Goal: Navigation & Orientation: Find specific page/section

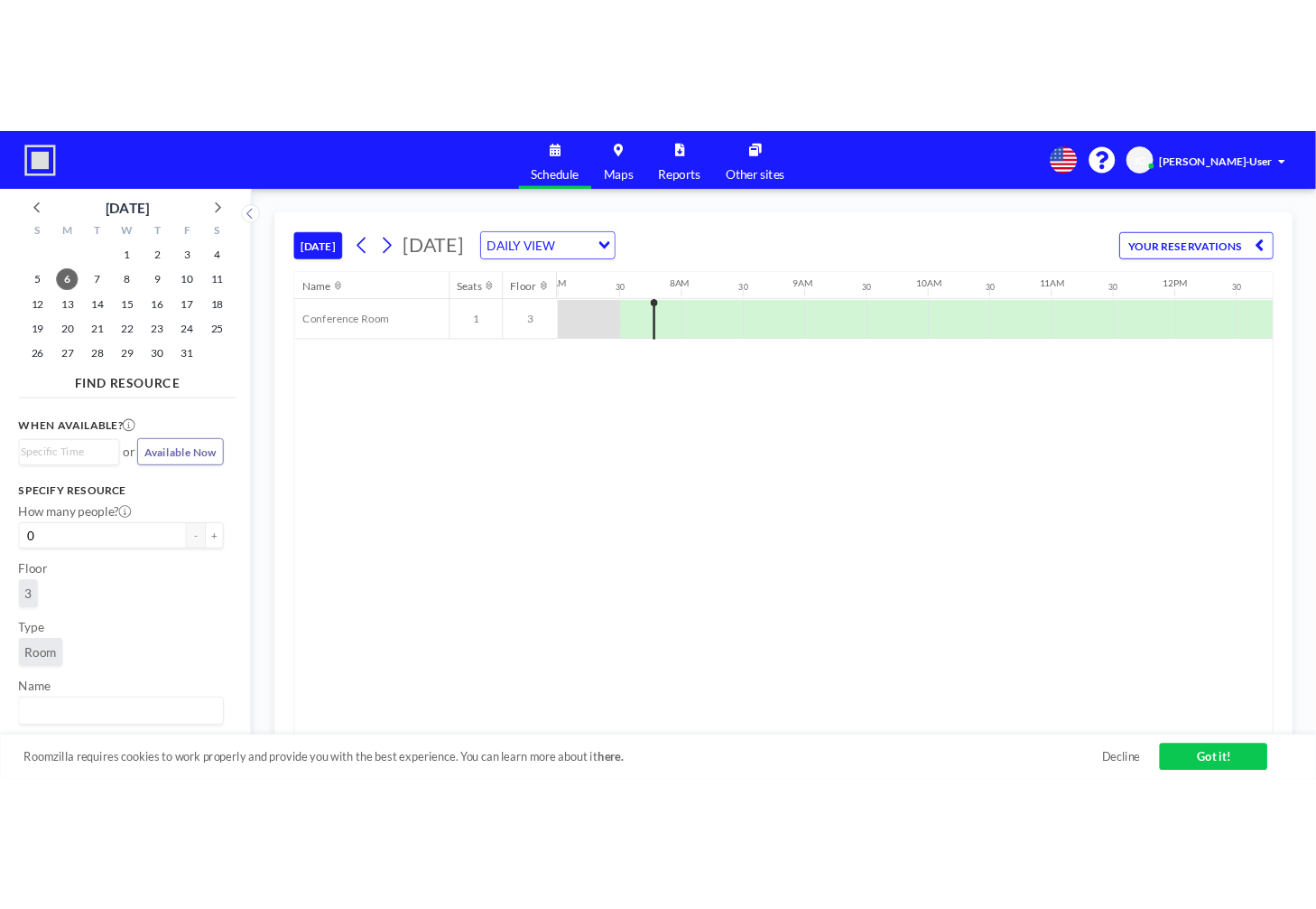
scroll to position [0, 1011]
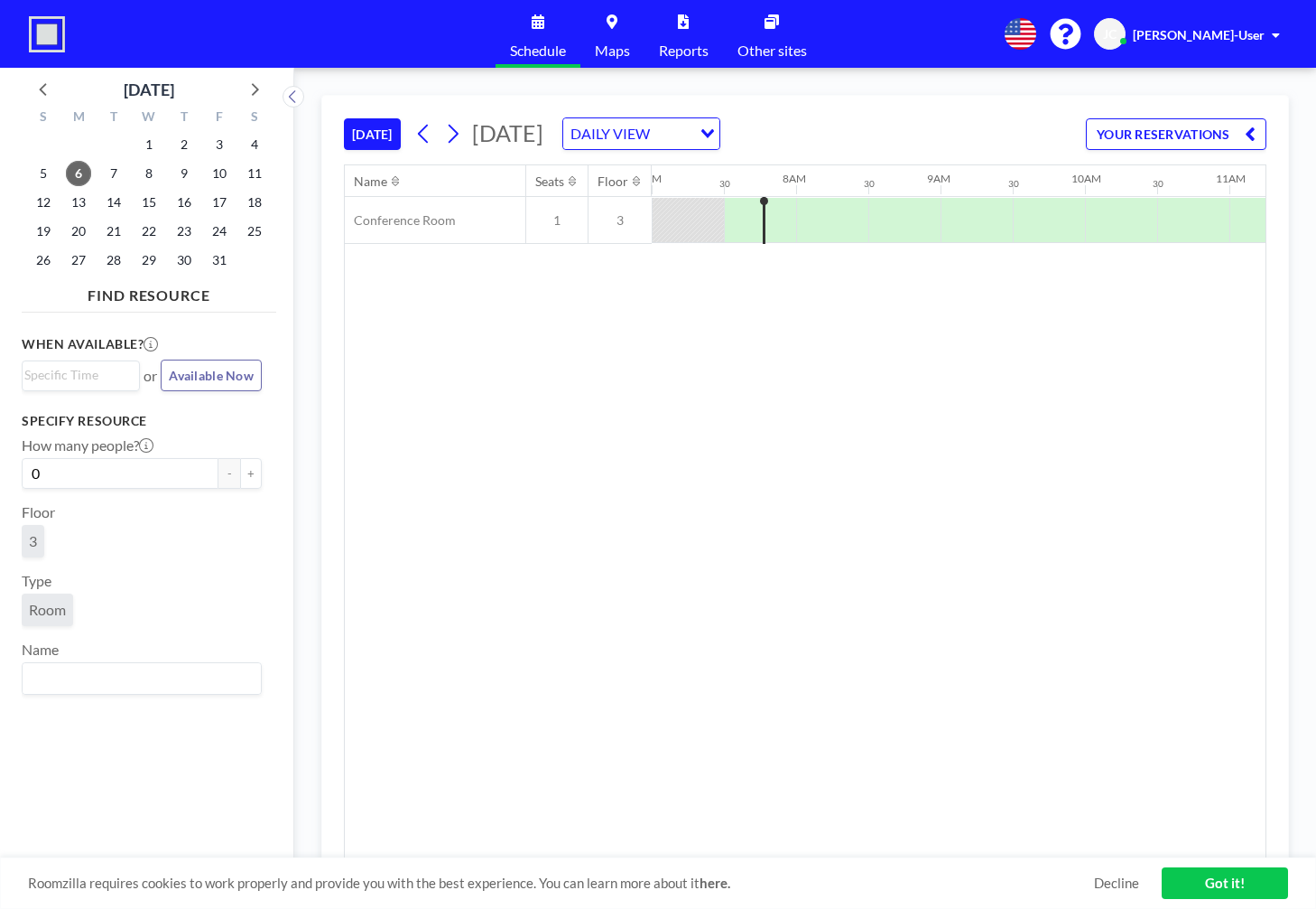
click at [1267, 32] on div "[PERSON_NAME]-User" at bounding box center [1206, 35] width 147 height 18
click at [1207, 757] on link "Got it!" at bounding box center [1225, 883] width 126 height 32
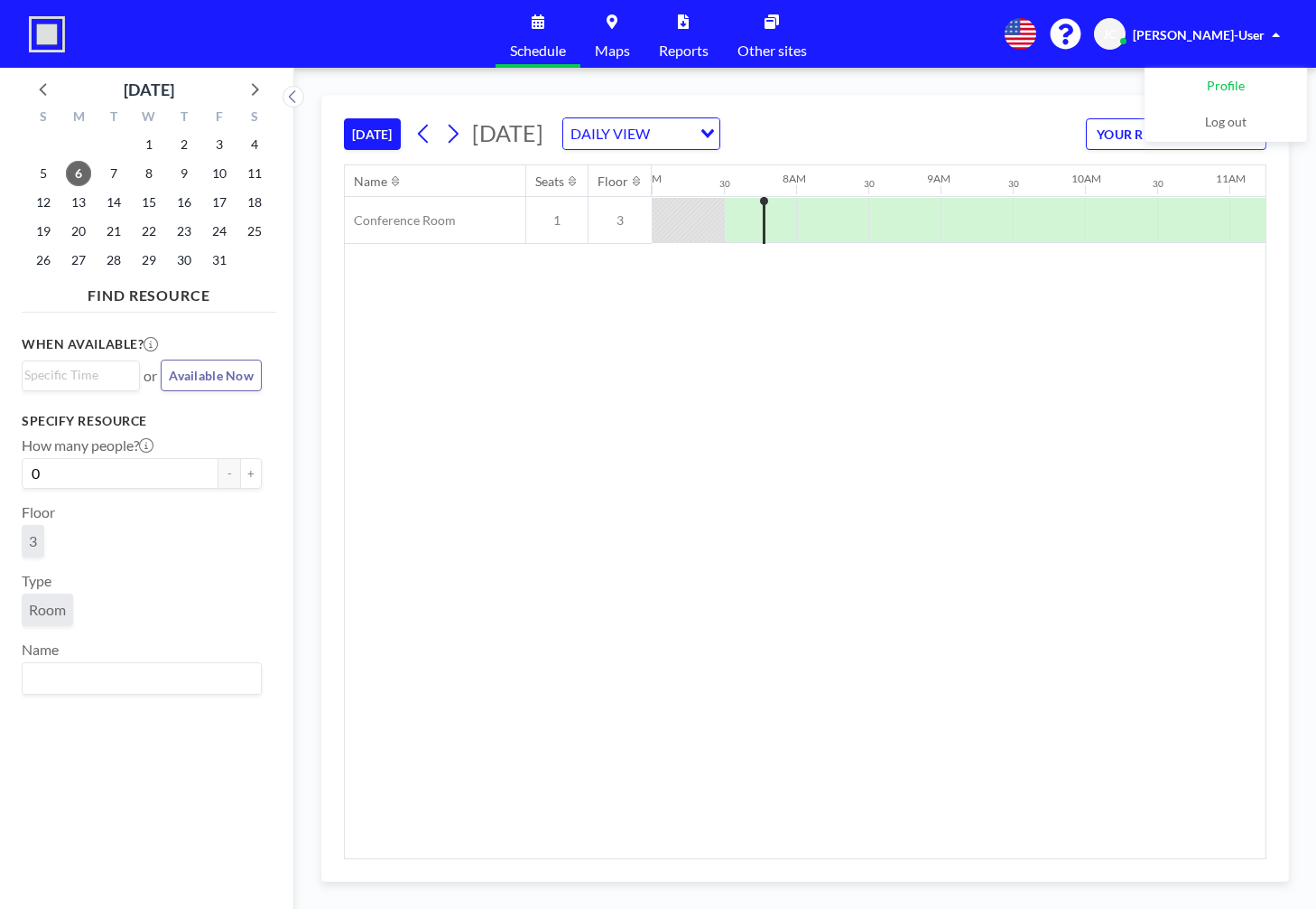
drag, startPoint x: 1085, startPoint y: 89, endPoint x: 1151, endPoint y: 94, distance: 66.2
click at [1091, 87] on div "TODAY Monday, October 6, 2025 DAILY VIEW Loading... YOUR RESERVATIONS Name Seat…" at bounding box center [805, 489] width 1022 height 841
drag, startPoint x: 1084, startPoint y: 97, endPoint x: 1058, endPoint y: 101, distance: 26.3
click at [1079, 97] on div "TODAY Monday, October 6, 2025 DAILY VIEW Loading... YOUR RESERVATIONS" at bounding box center [805, 130] width 922 height 69
click at [614, 25] on icon at bounding box center [612, 22] width 11 height 15
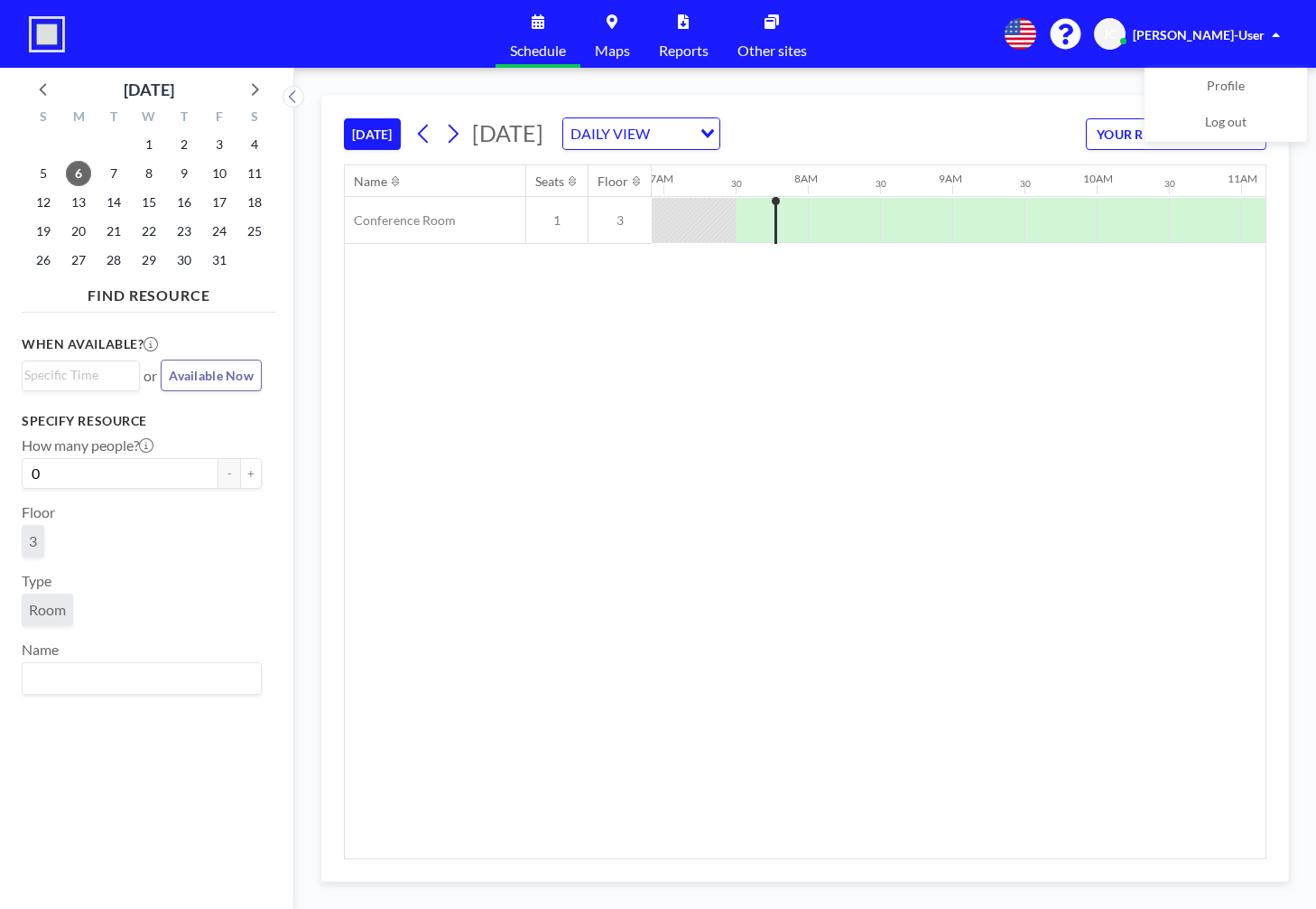
scroll to position [0, 1011]
click at [602, 29] on link "Maps" at bounding box center [612, 34] width 64 height 68
click at [1229, 36] on span "[PERSON_NAME]-User" at bounding box center [1199, 35] width 132 height 16
click at [1037, 40] on icon at bounding box center [1021, 34] width 32 height 32
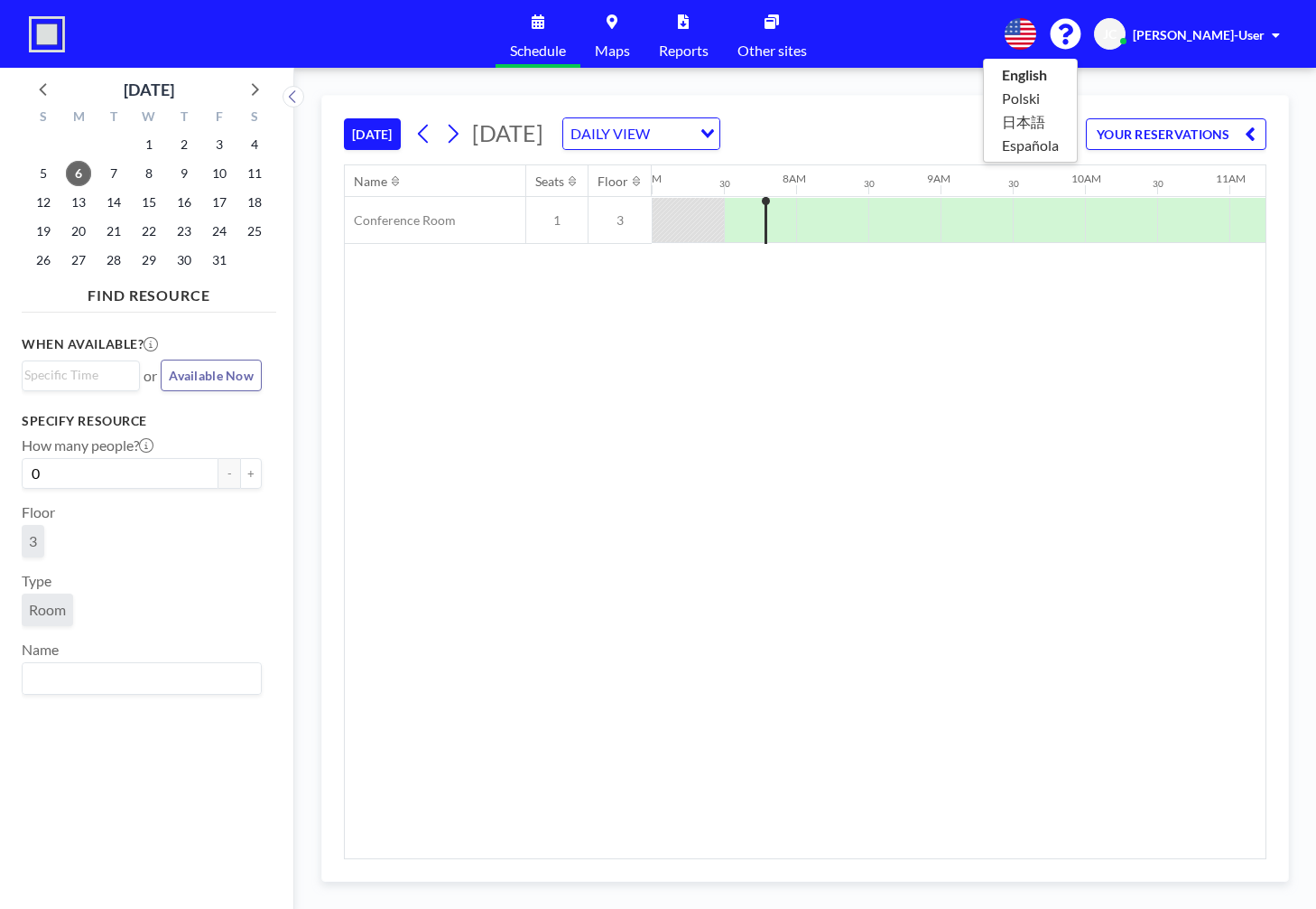
click at [1175, 40] on div at bounding box center [658, 454] width 1316 height 909
click at [1117, 38] on span "JC" at bounding box center [1110, 35] width 14 height 16
click at [1226, 81] on span "Profile" at bounding box center [1226, 87] width 37 height 18
click at [41, 32] on img at bounding box center [46, 34] width 37 height 37
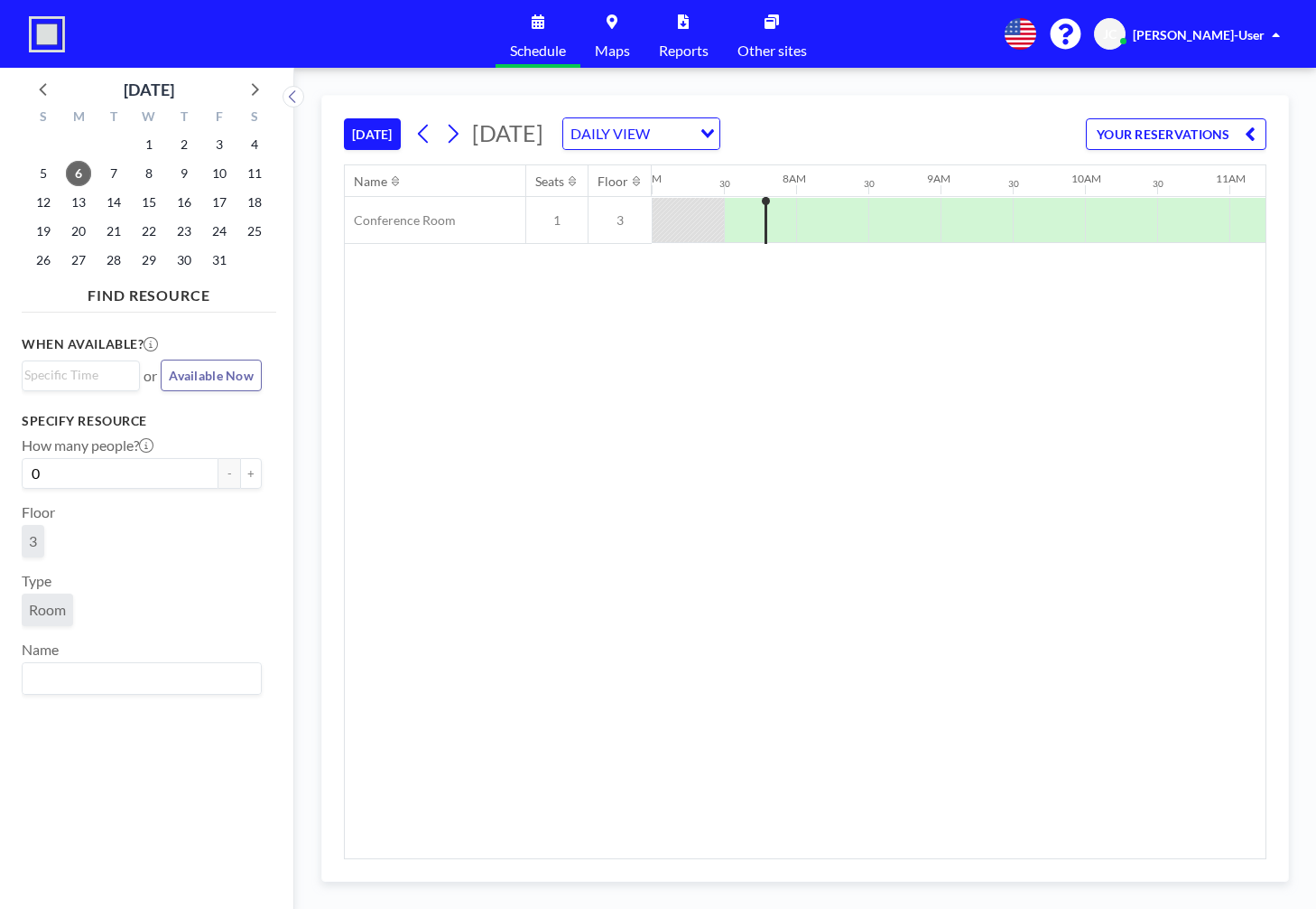
click at [295, 101] on icon at bounding box center [293, 97] width 12 height 18
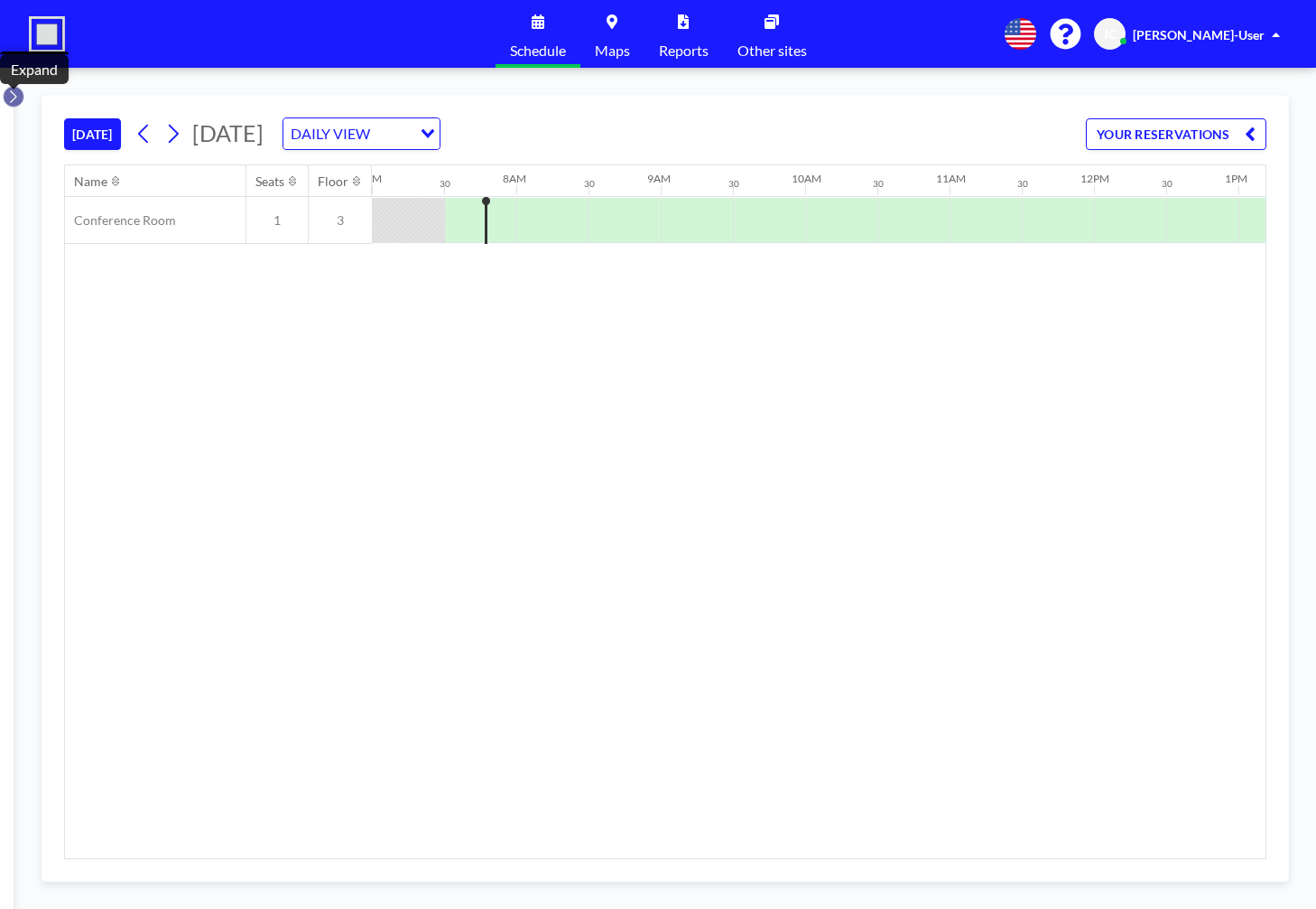
click at [6, 98] on button at bounding box center [14, 97] width 22 height 22
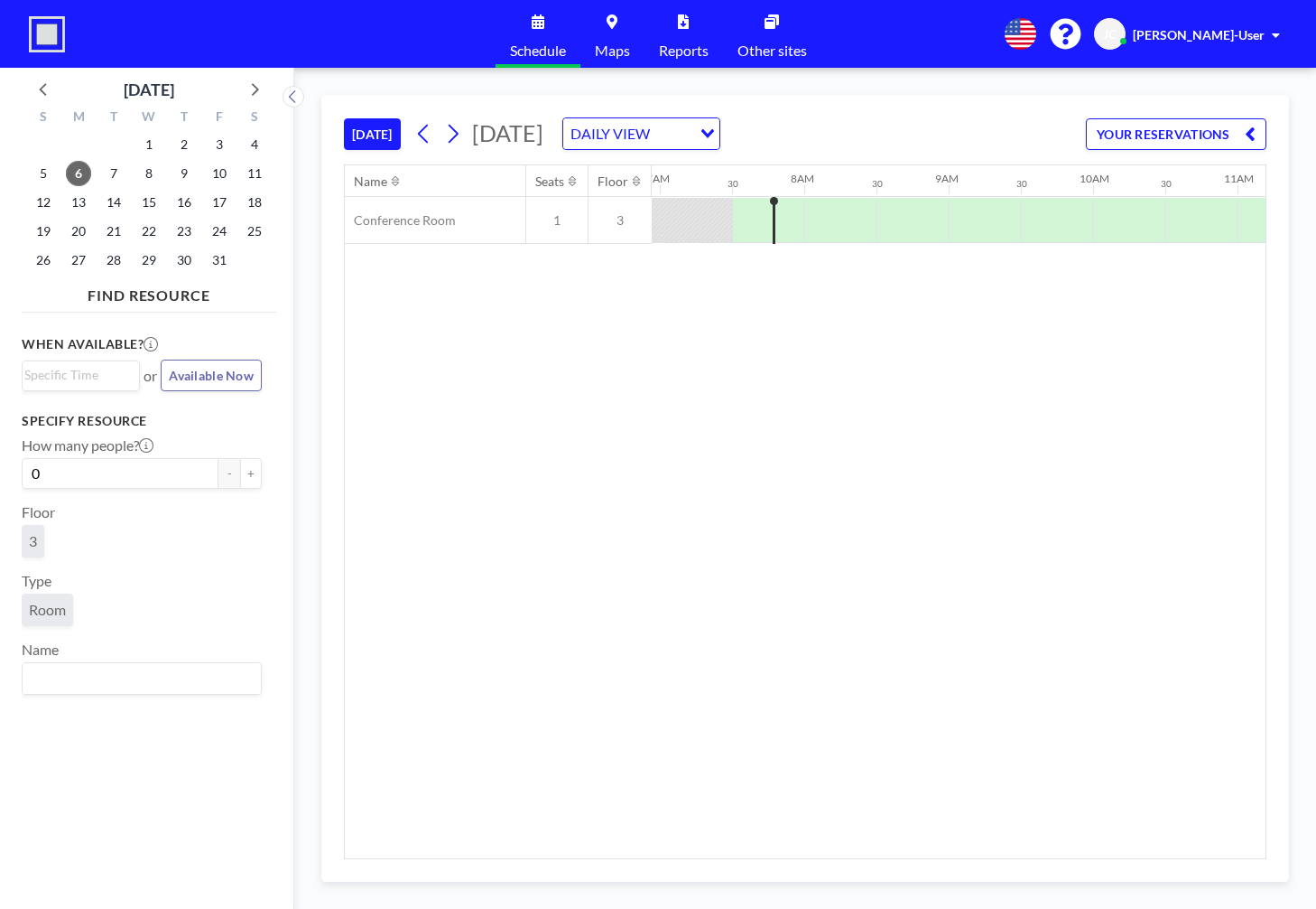
scroll to position [0, 1011]
click at [670, 44] on span "Reports" at bounding box center [684, 50] width 49 height 15
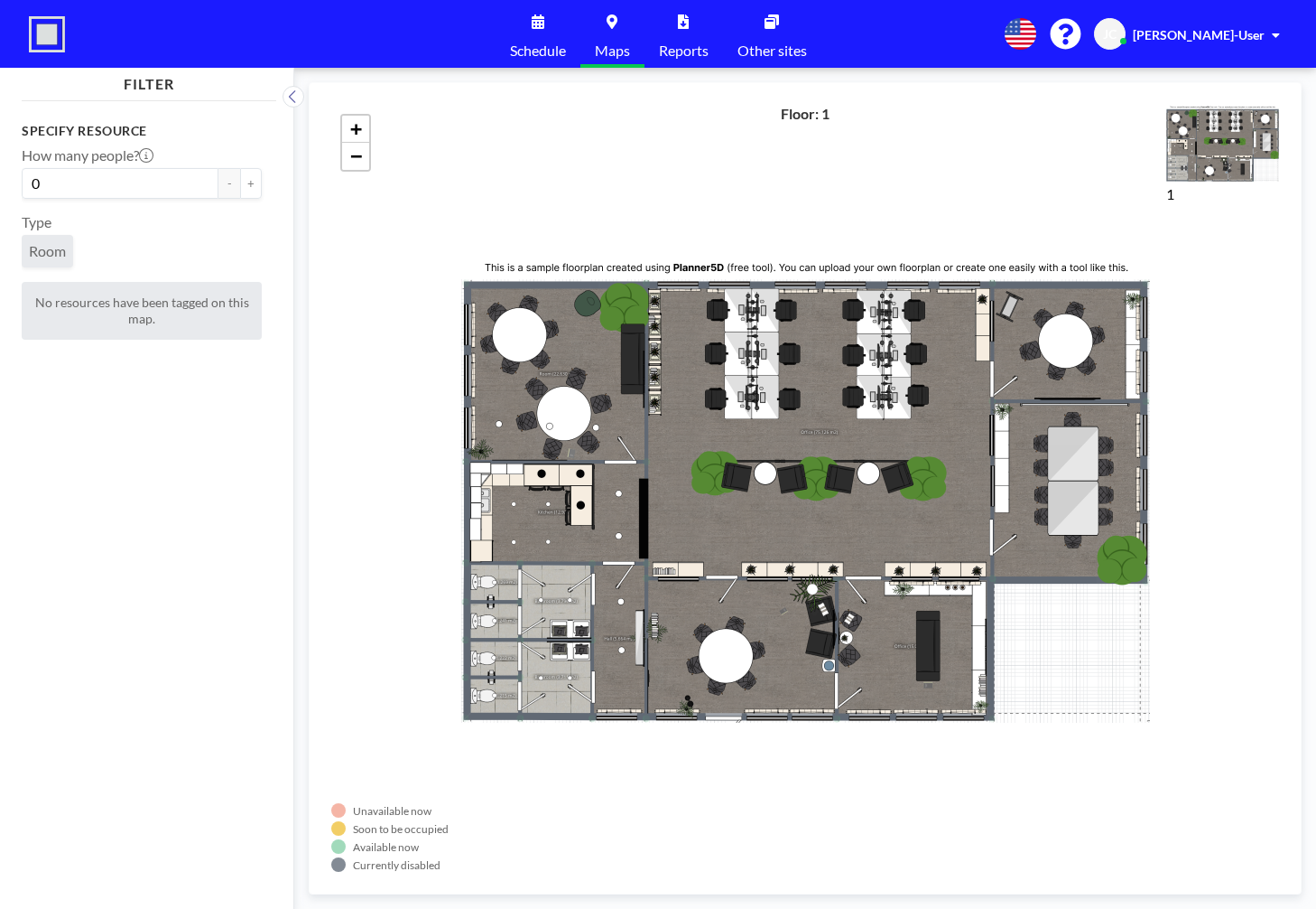
click at [548, 38] on link "Schedule" at bounding box center [538, 34] width 85 height 68
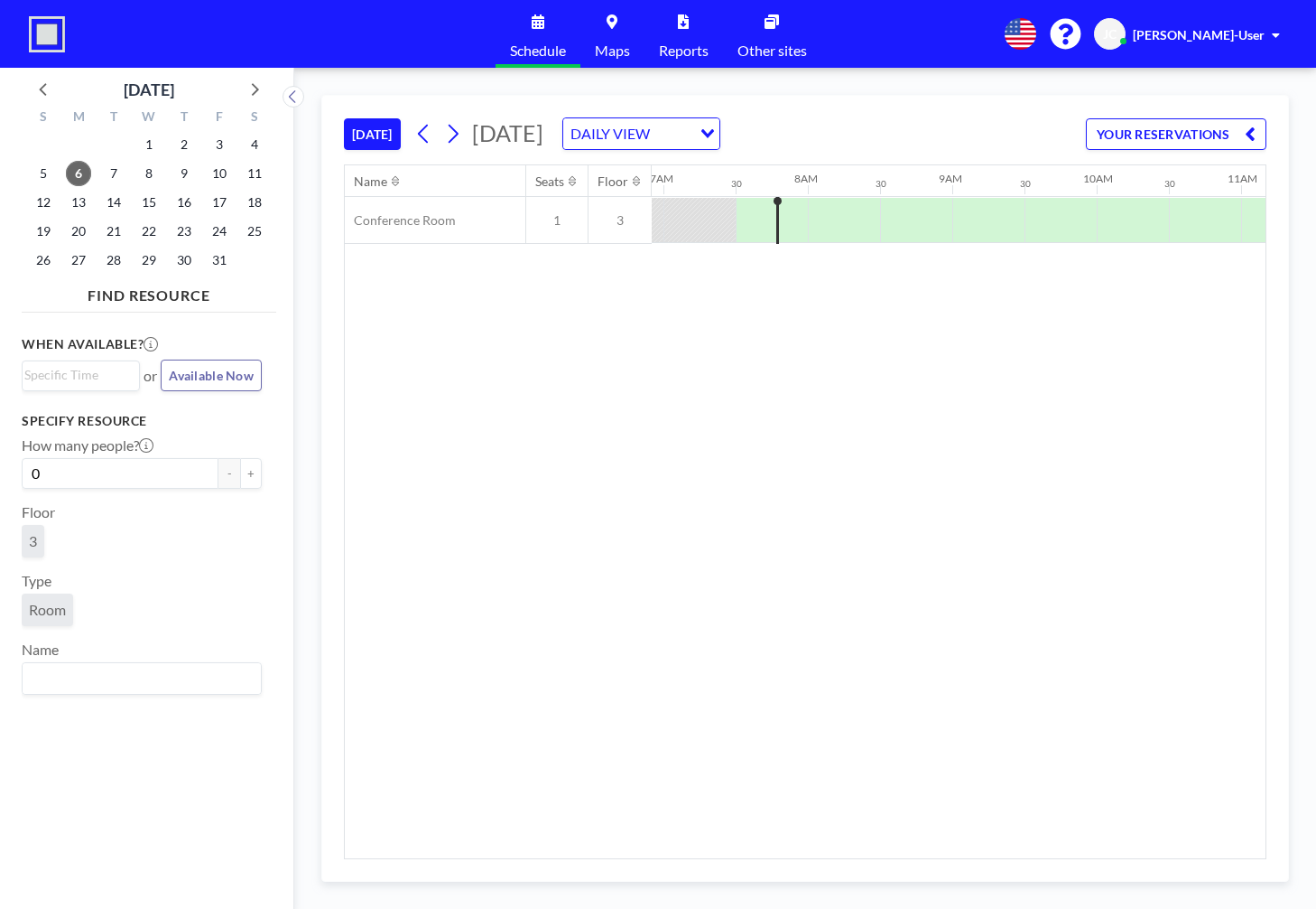
scroll to position [0, 1011]
click at [1264, 36] on span "Jeff Cizek-User" at bounding box center [1199, 35] width 132 height 16
click at [1260, 118] on link "Log out" at bounding box center [1225, 122] width 161 height 37
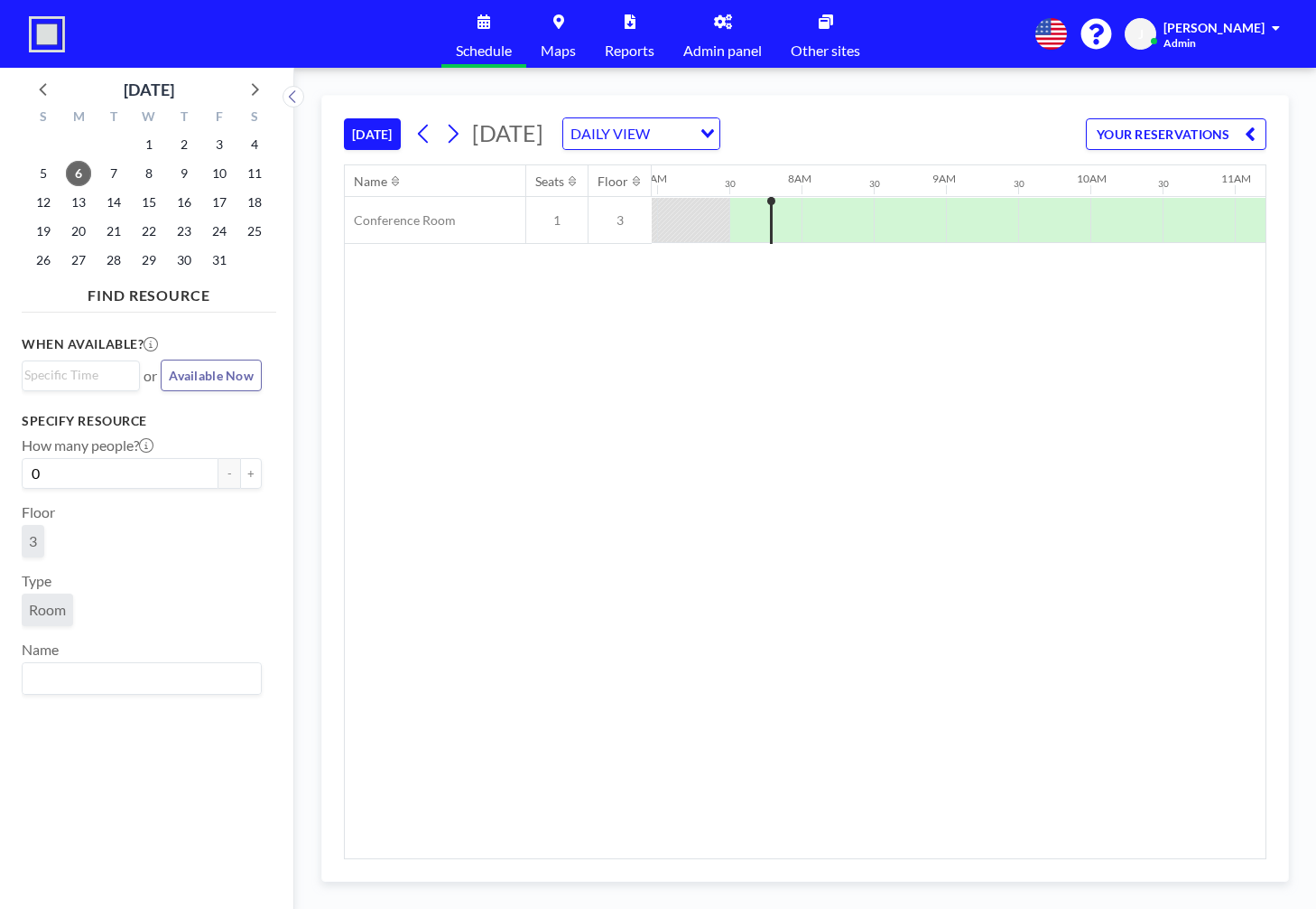
scroll to position [0, 1011]
click at [739, 27] on link "Admin panel" at bounding box center [722, 34] width 108 height 68
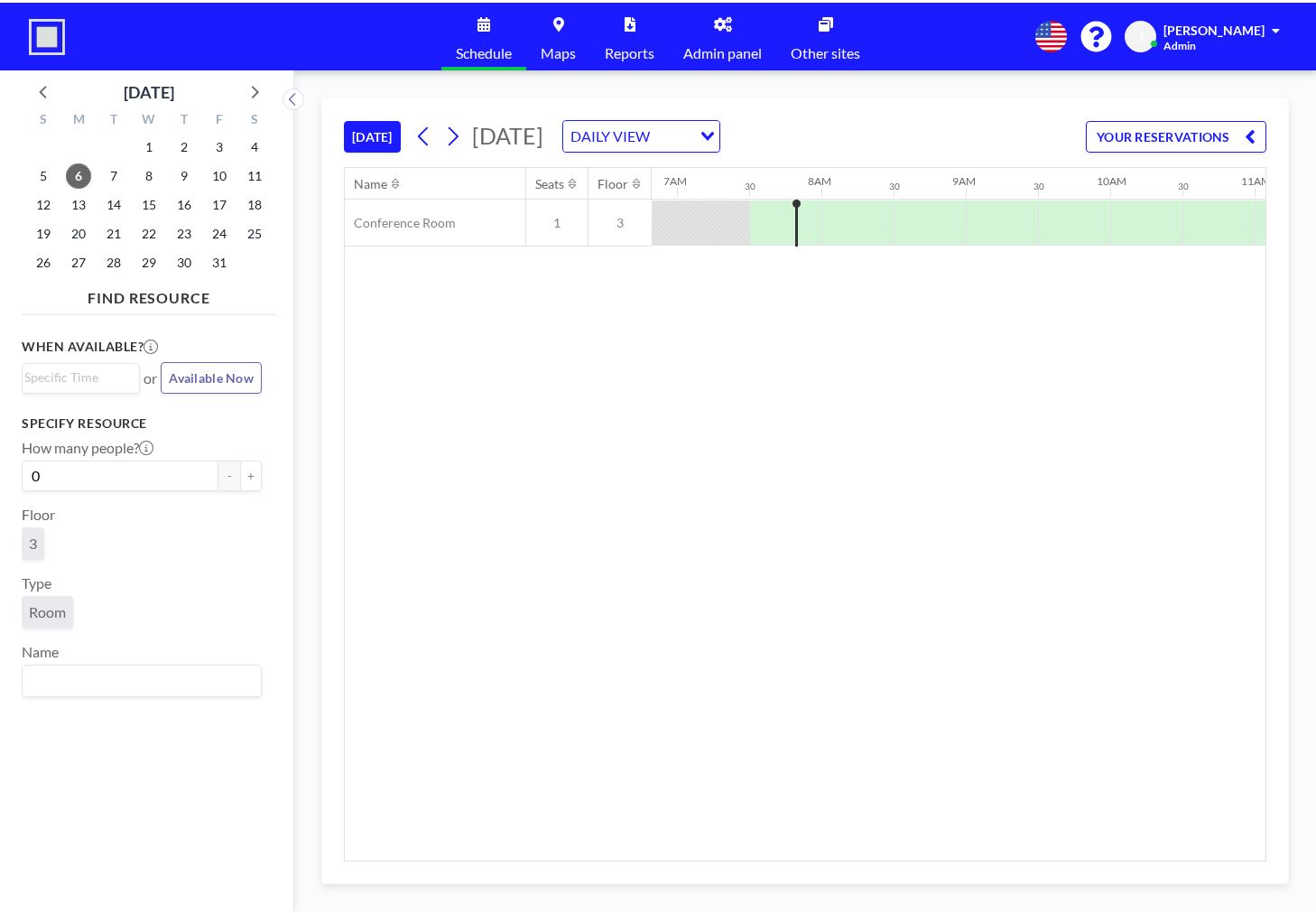
scroll to position [0, 1011]
